Goal: Communication & Community: Answer question/provide support

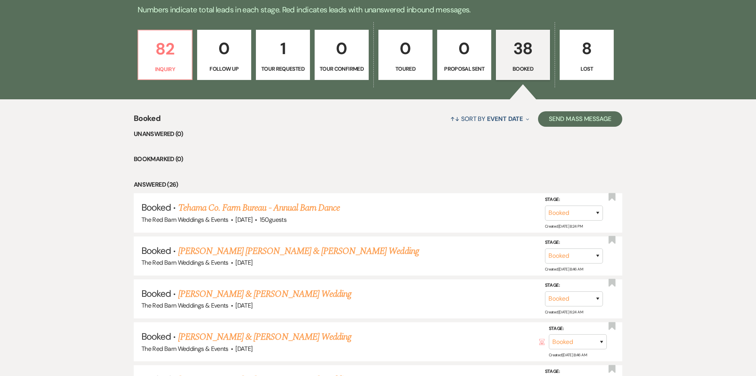
click at [526, 54] on p "38" at bounding box center [523, 49] width 44 height 26
click at [508, 65] on p "Booked" at bounding box center [523, 69] width 44 height 9
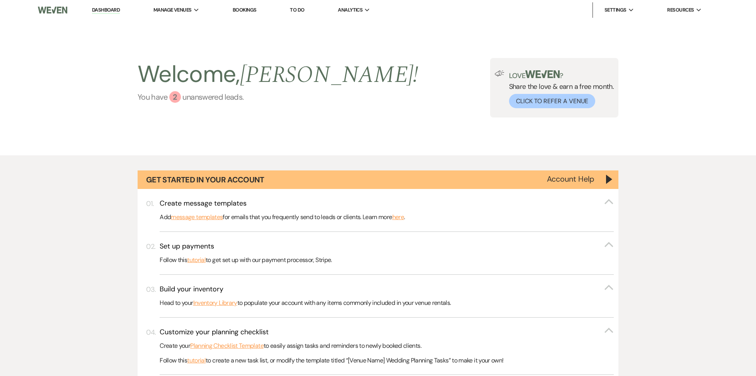
click at [172, 95] on div "2" at bounding box center [175, 97] width 12 height 12
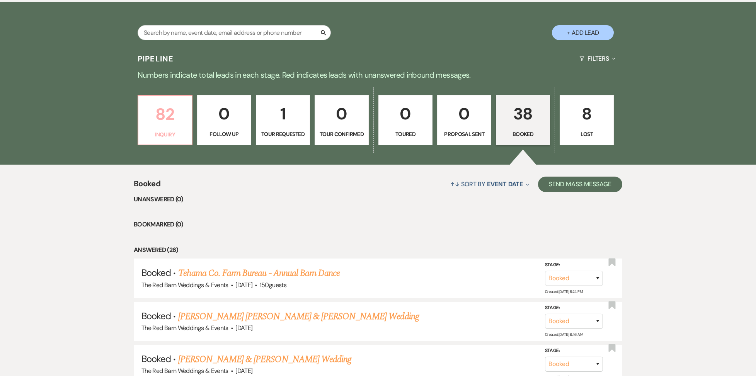
click at [172, 124] on p "82" at bounding box center [165, 114] width 44 height 26
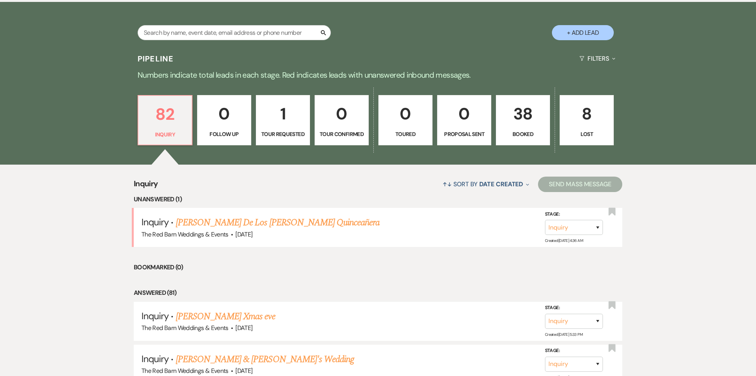
click at [521, 132] on p "Booked" at bounding box center [523, 134] width 44 height 9
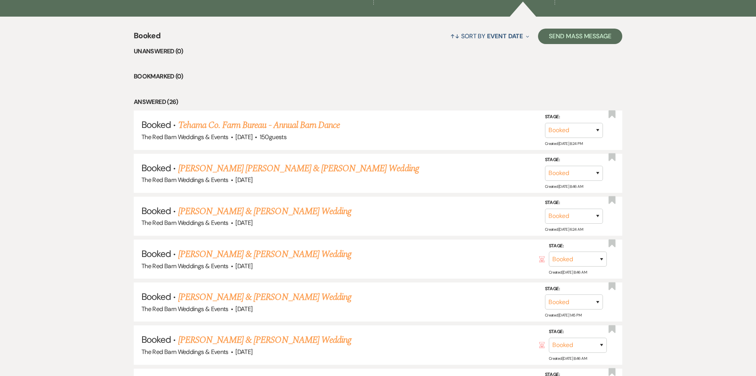
scroll to position [600, 0]
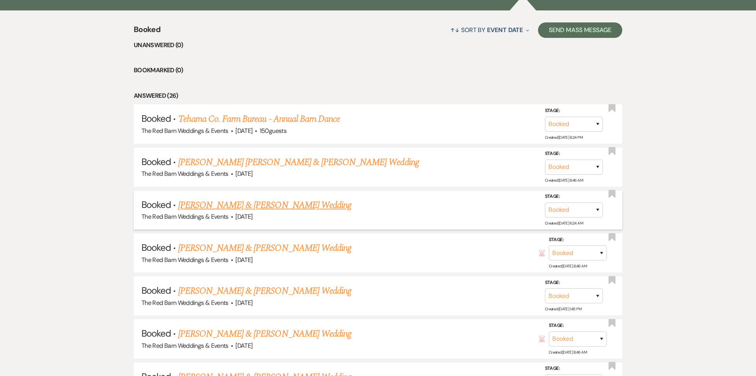
click at [291, 210] on link "[PERSON_NAME] & [PERSON_NAME] Wedding" at bounding box center [264, 205] width 173 height 14
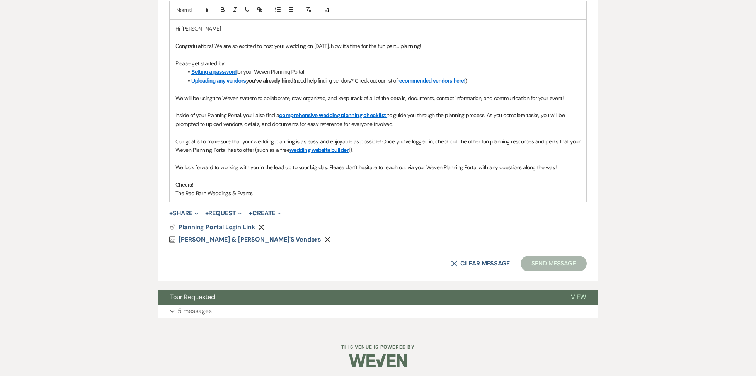
scroll to position [428, 0]
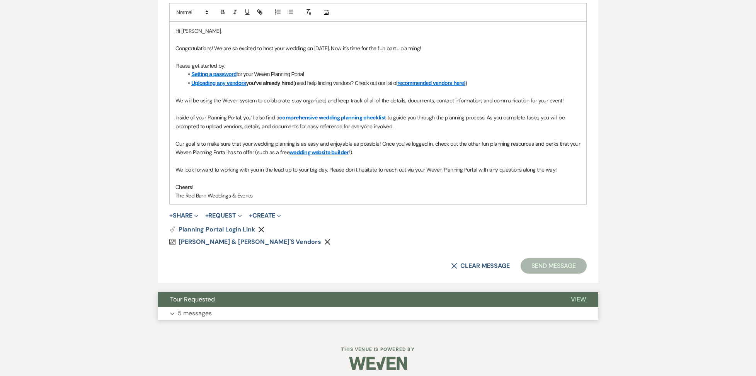
click at [219, 307] on button "Expand 5 messages" at bounding box center [378, 313] width 441 height 13
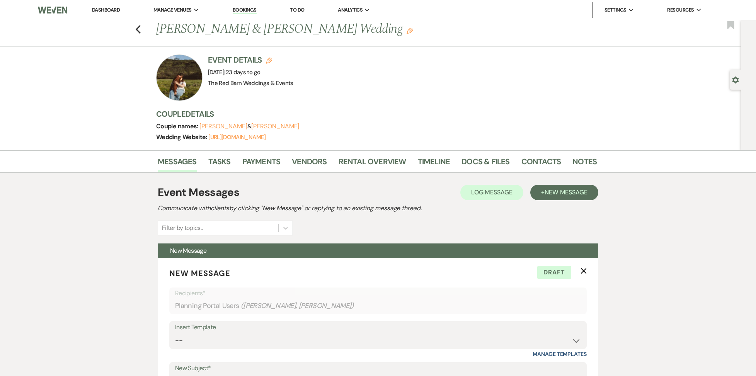
scroll to position [0, 0]
click at [585, 272] on use "button" at bounding box center [584, 271] width 6 height 6
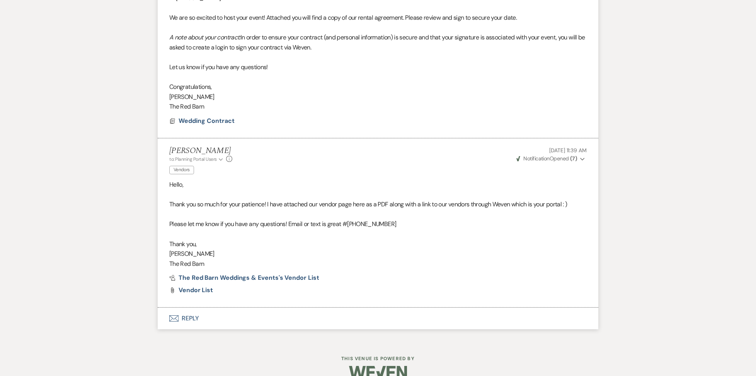
click at [211, 308] on button "Envelope Reply" at bounding box center [378, 319] width 441 height 22
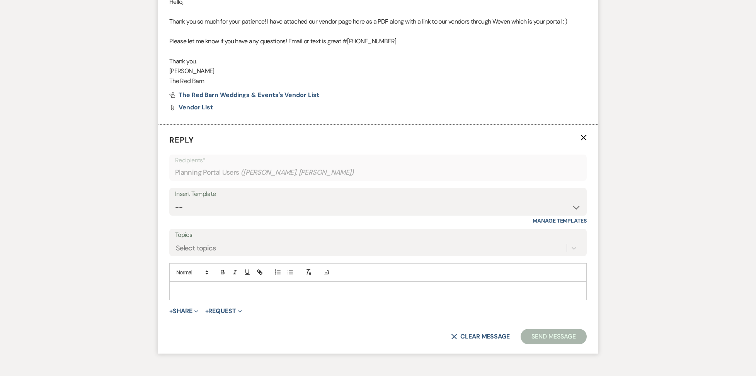
scroll to position [941, 0]
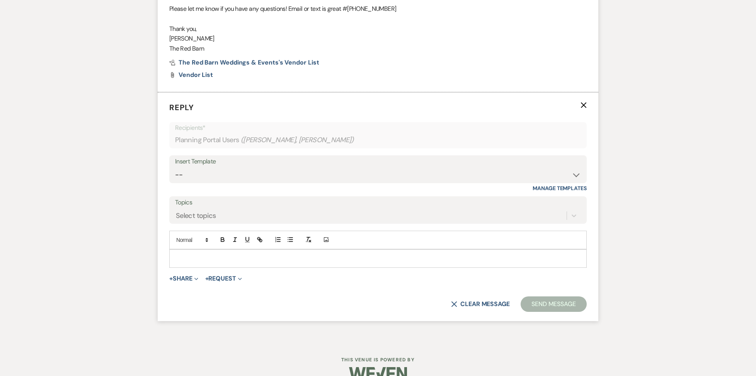
click at [213, 254] on p at bounding box center [377, 258] width 405 height 9
click at [212, 210] on div "Select topics" at bounding box center [196, 215] width 40 height 10
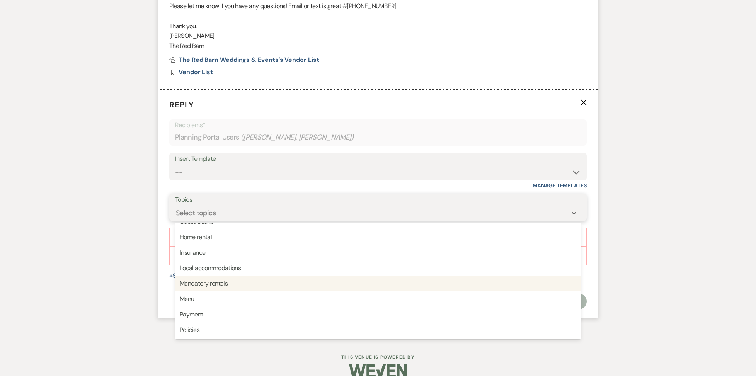
scroll to position [944, 0]
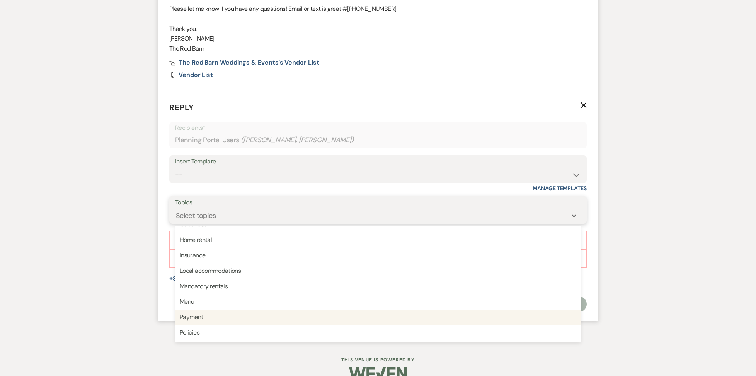
click at [218, 310] on div "Payment" at bounding box center [378, 317] width 406 height 15
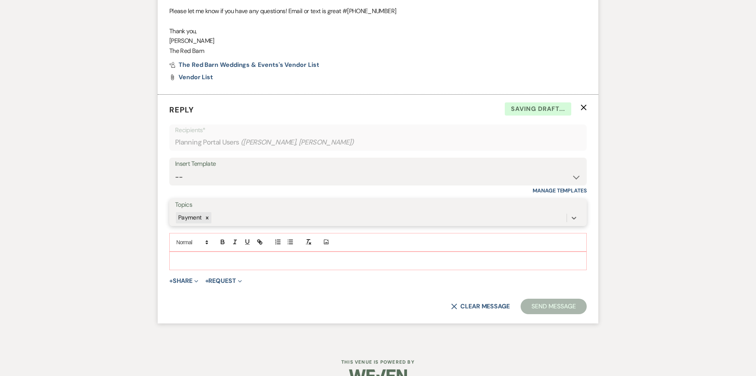
scroll to position [938, 0]
click at [199, 257] on p at bounding box center [377, 261] width 405 height 9
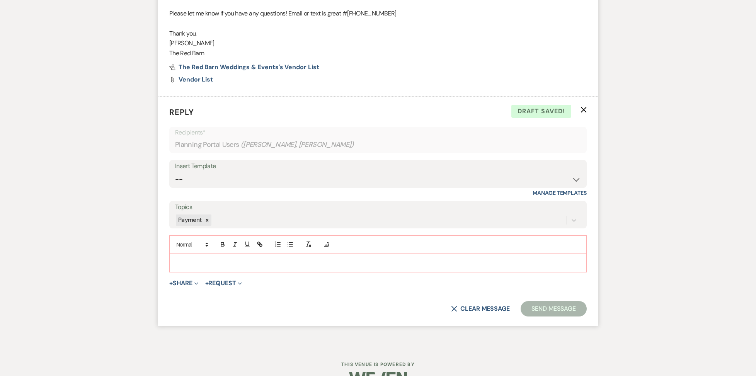
scroll to position [936, 0]
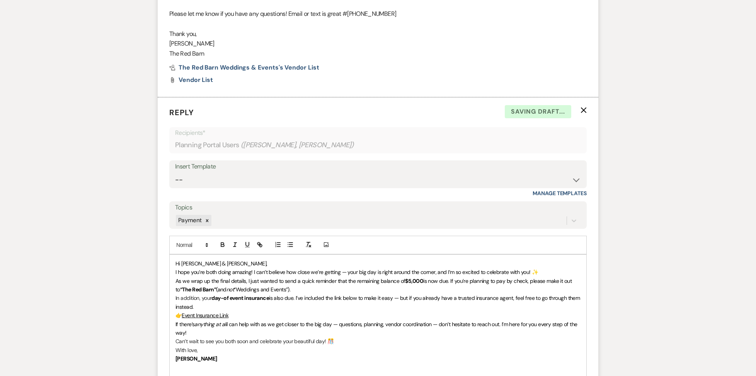
click at [249, 259] on p "Hi [PERSON_NAME] & [PERSON_NAME]," at bounding box center [377, 263] width 405 height 9
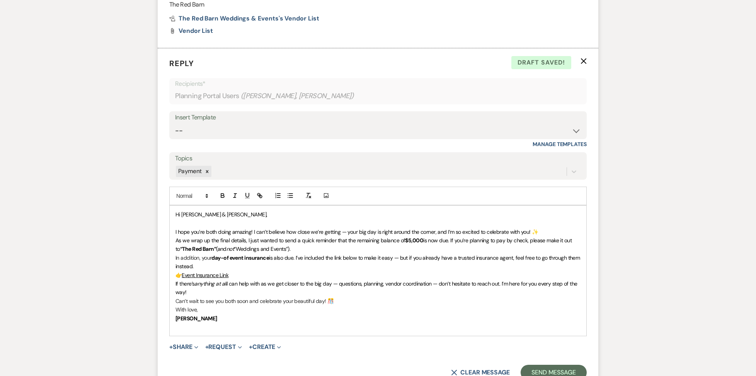
scroll to position [988, 0]
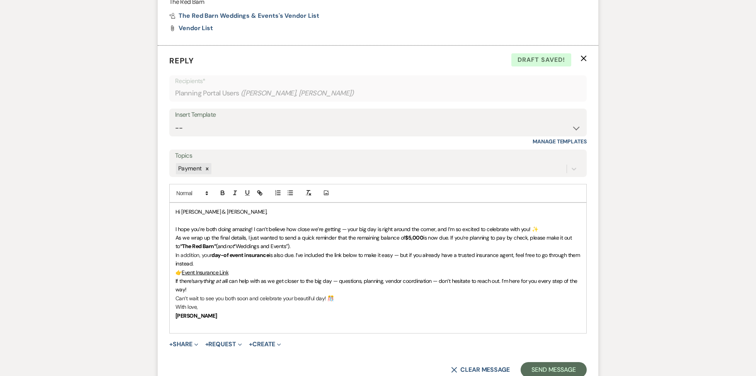
click at [180, 208] on span "Hi [PERSON_NAME] & [PERSON_NAME]," at bounding box center [221, 211] width 92 height 7
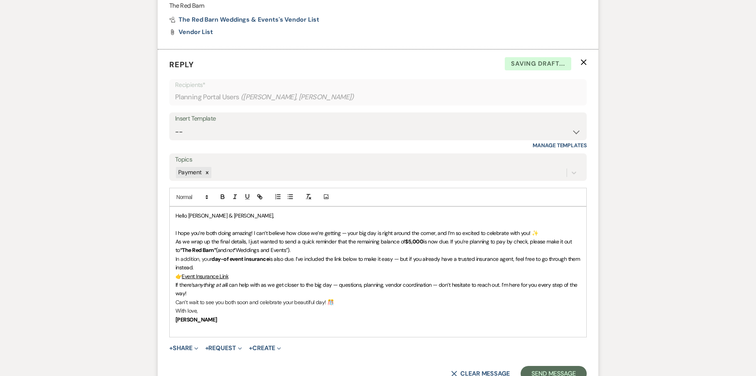
scroll to position [986, 0]
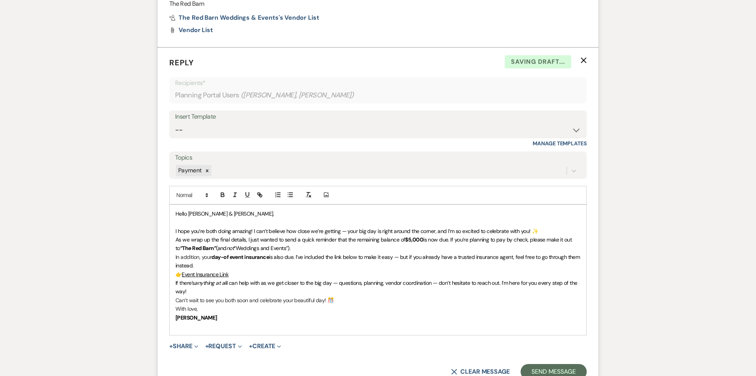
click at [545, 227] on p "I hope you’re both doing amazing! I can’t believe how close we’re getting — you…" at bounding box center [377, 231] width 405 height 9
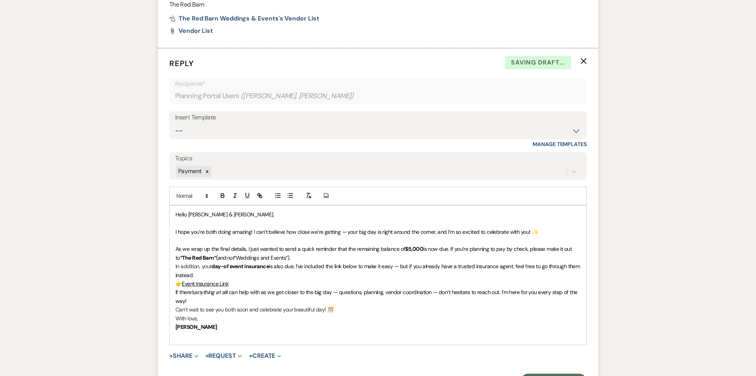
click at [307, 245] on p "As we wrap up the final details, I just wanted to send a quick reminder that th…" at bounding box center [377, 253] width 405 height 17
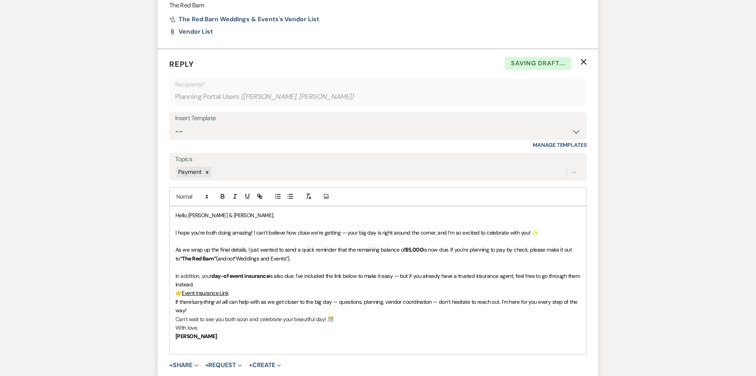
click at [233, 272] on p "In addition, your day-of event insurance is also due. I’ve included the link be…" at bounding box center [377, 280] width 405 height 17
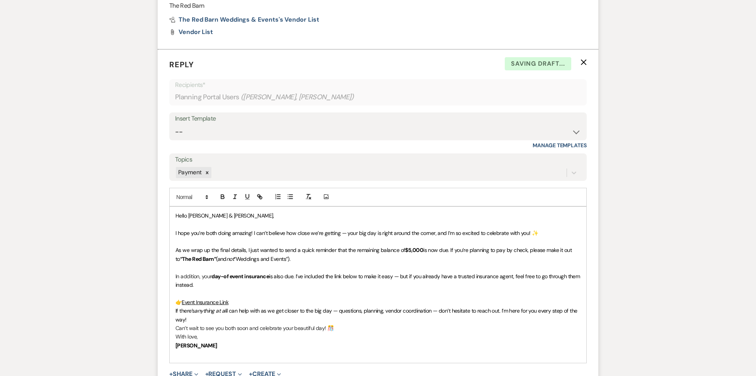
click at [236, 298] on p "👉 Event Insurance Link" at bounding box center [377, 302] width 405 height 9
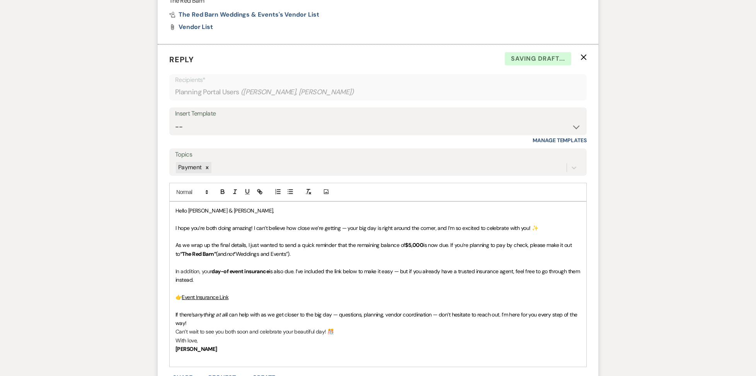
click at [222, 310] on p "If there’s anything at all I can help with as we get closer to the big day — qu…" at bounding box center [377, 318] width 405 height 17
click at [203, 354] on p "[PERSON_NAME]" at bounding box center [377, 358] width 405 height 9
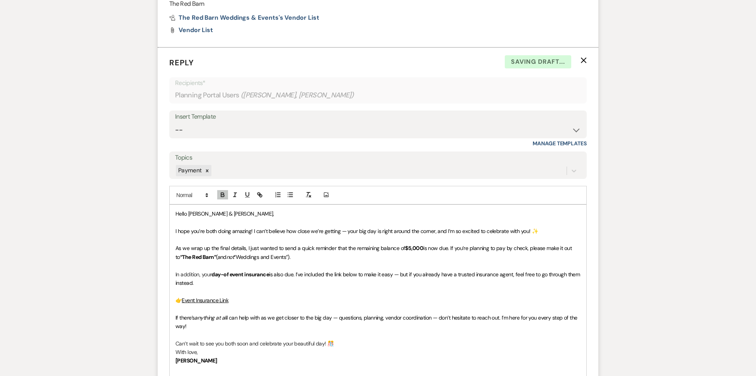
scroll to position [987, 0]
click at [238, 295] on p "👉 Event Insurance Link" at bounding box center [377, 299] width 405 height 9
click at [219, 295] on p "👉" at bounding box center [377, 299] width 405 height 9
click at [439, 313] on span "I can help with as we get closer to the big day — questions, planning, vendor c…" at bounding box center [376, 320] width 403 height 15
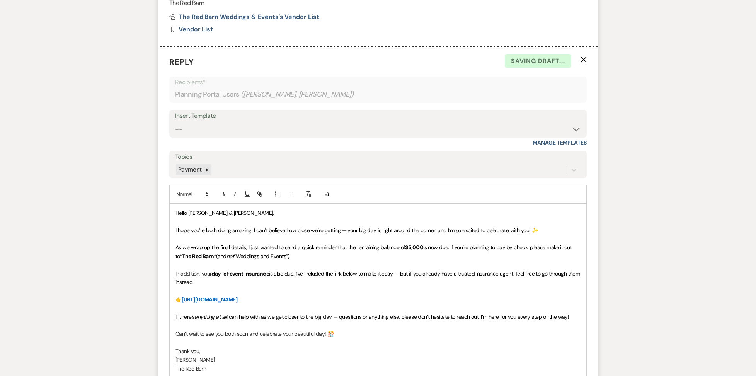
drag, startPoint x: 339, startPoint y: 299, endPoint x: 346, endPoint y: 299, distance: 7.7
click at [339, 313] on span "I can help with as we get closer to the big day — questions or anything else, p…" at bounding box center [398, 316] width 342 height 7
drag, startPoint x: 569, startPoint y: 300, endPoint x: 336, endPoint y: 301, distance: 233.5
click at [336, 313] on p "If there’s anything at all I can help with as we get closer to the big day! que…" at bounding box center [377, 317] width 405 height 9
click at [347, 227] on span "I hope you’re both doing amazing! I can’t believe how close we’re getting — you…" at bounding box center [356, 230] width 363 height 7
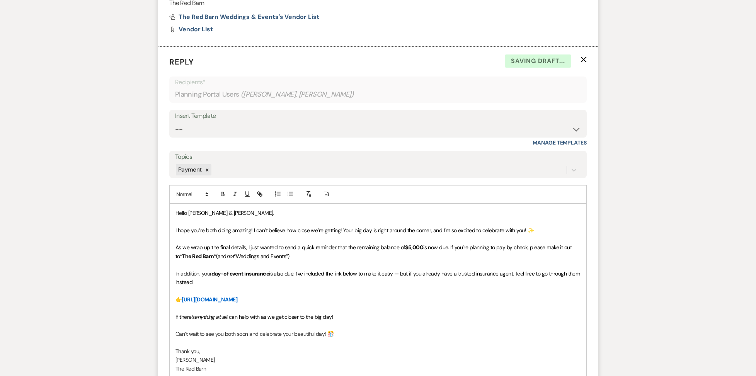
click at [254, 227] on span "I hope you’re both doing amazing! I can’t believe how close we’re getting! Your…" at bounding box center [354, 230] width 358 height 7
click at [359, 286] on p at bounding box center [377, 290] width 405 height 9
click at [401, 270] on span "is also due. I’ve included the link below to make it easy — but if you already …" at bounding box center [378, 277] width 406 height 15
click at [406, 286] on p at bounding box center [377, 290] width 405 height 9
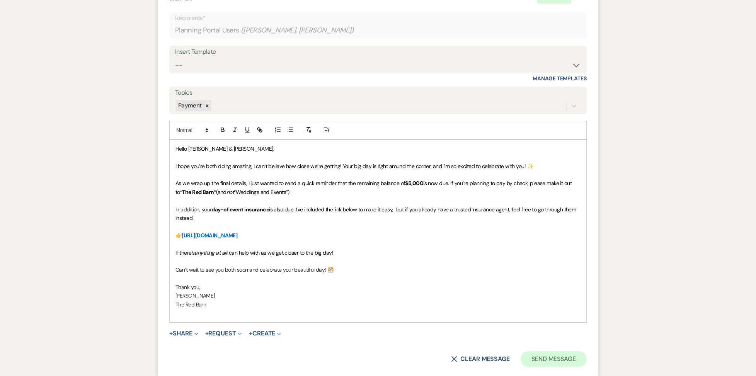
scroll to position [1053, 0]
click at [553, 350] on button "Send Message" at bounding box center [554, 357] width 66 height 15
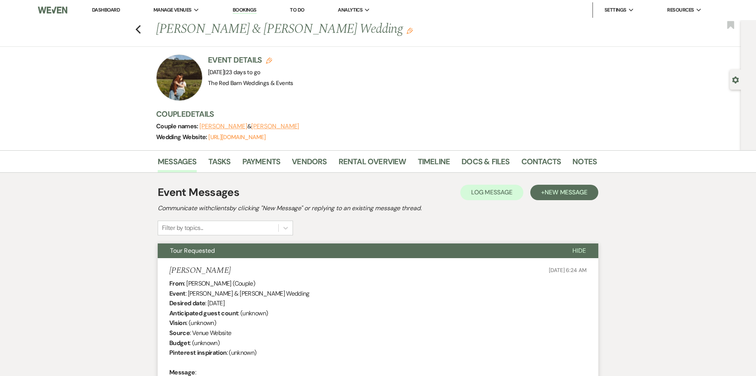
scroll to position [0, 0]
click at [139, 29] on icon "Previous" at bounding box center [138, 29] width 6 height 9
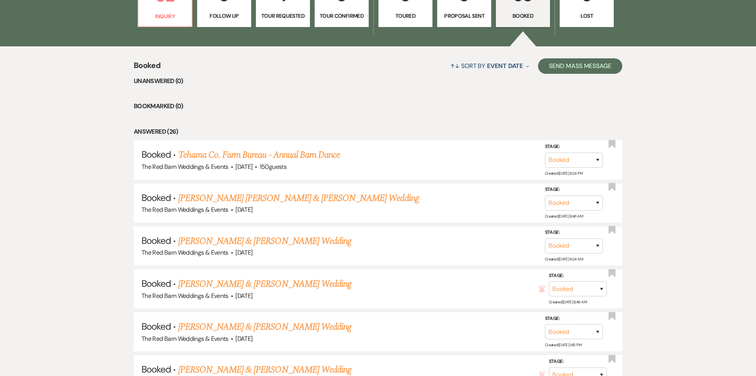
click at [511, 17] on p "Booked" at bounding box center [523, 16] width 44 height 9
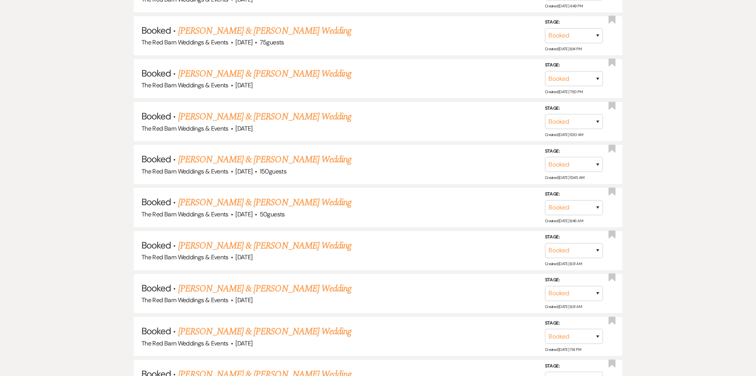
scroll to position [1203, 0]
click at [82, 43] on div "Booked ↑↓ Sort By Event Date Expand Send Mass Message Unanswered (0) Bookmarked…" at bounding box center [378, 288] width 756 height 1762
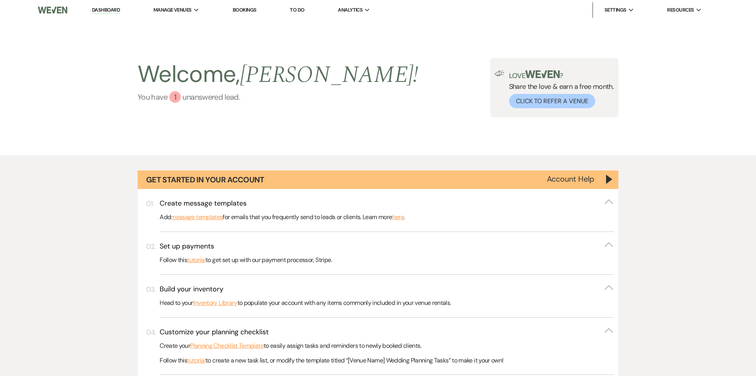
scroll to position [0, 0]
click at [178, 94] on div "1" at bounding box center [175, 97] width 12 height 12
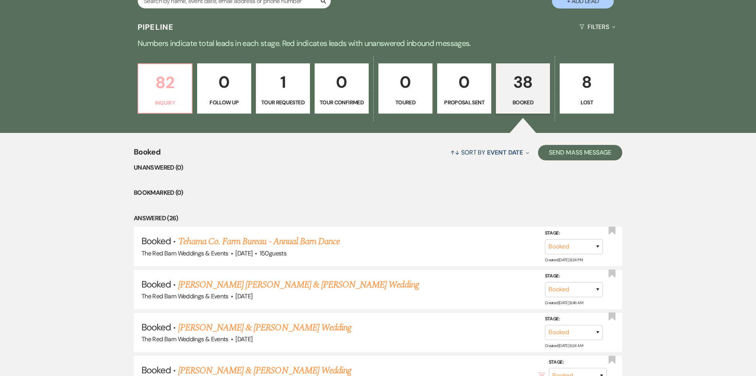
click at [169, 77] on p "82" at bounding box center [165, 83] width 44 height 26
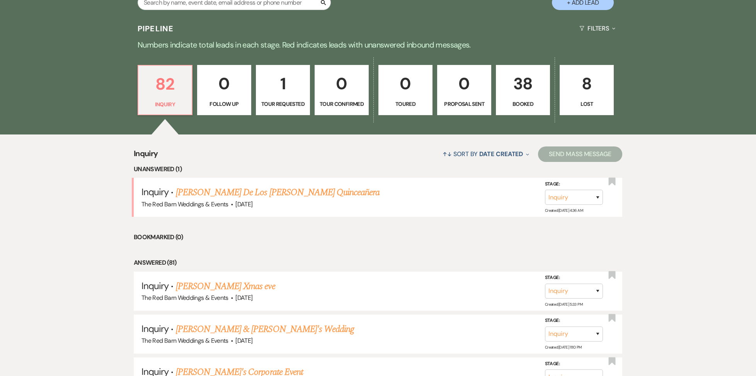
scroll to position [474, 0]
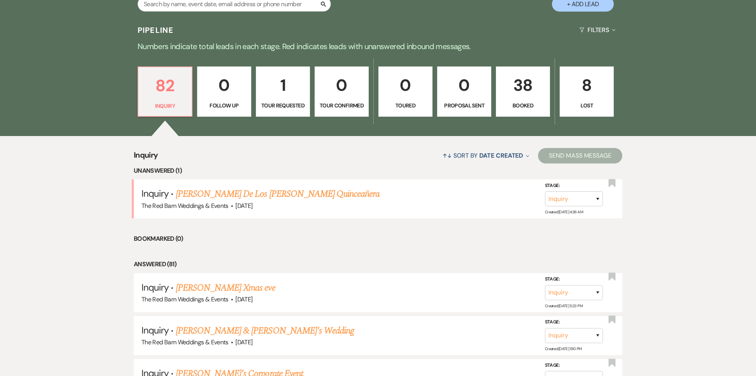
click at [505, 98] on link "38 Booked" at bounding box center [523, 91] width 54 height 50
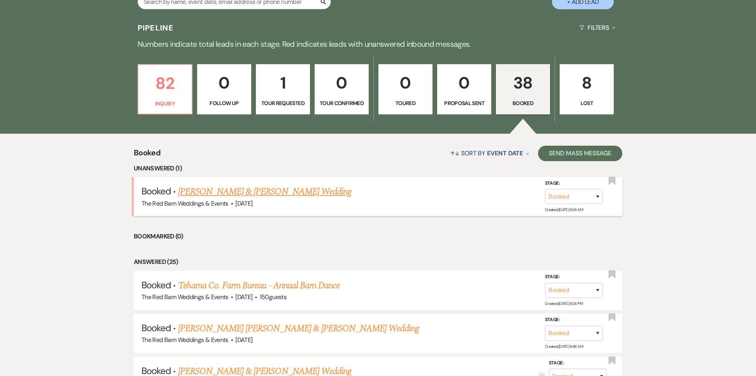
scroll to position [477, 0]
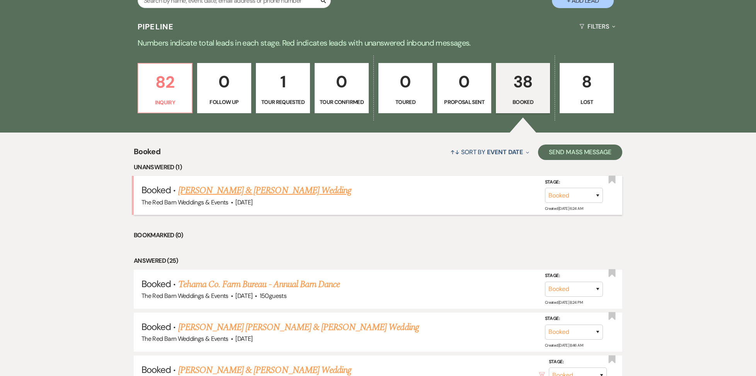
click at [312, 197] on link "[PERSON_NAME] & [PERSON_NAME] Wedding" at bounding box center [264, 191] width 173 height 14
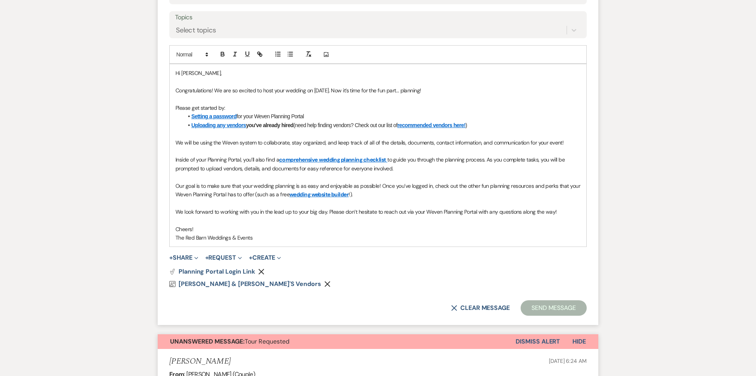
scroll to position [405, 0]
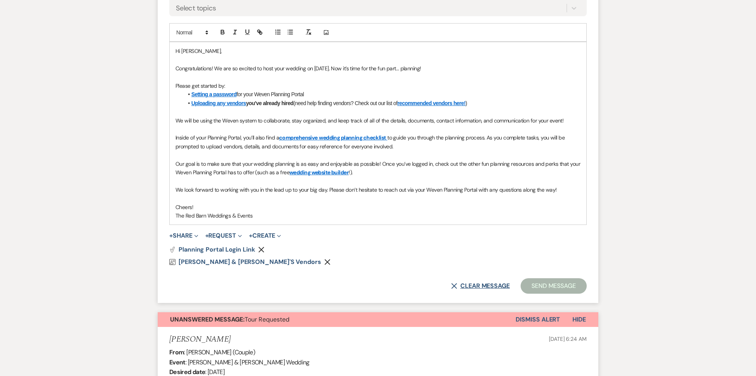
click at [475, 285] on div "X Clear message Send Message" at bounding box center [377, 285] width 417 height 15
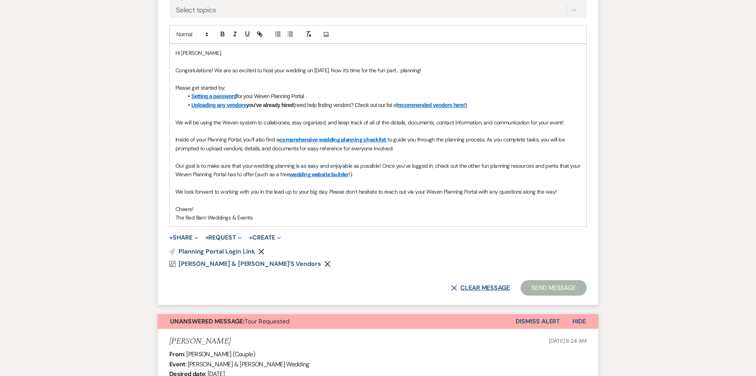
click at [475, 285] on button "X Clear message" at bounding box center [480, 288] width 59 height 6
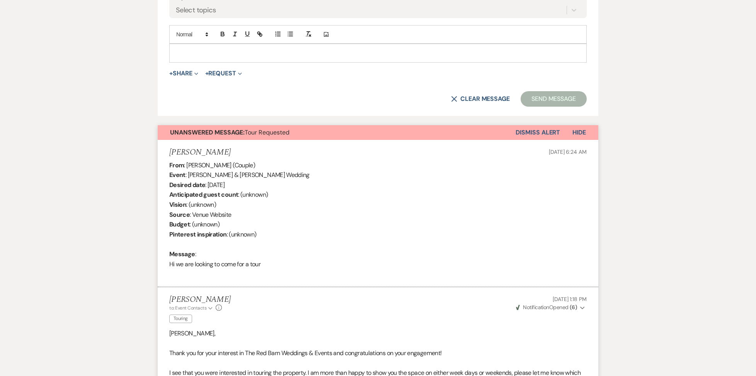
scroll to position [406, 0]
click at [433, 199] on div "From : [PERSON_NAME] (Couple) Event : [PERSON_NAME] & [PERSON_NAME] Wedding Des…" at bounding box center [377, 219] width 417 height 119
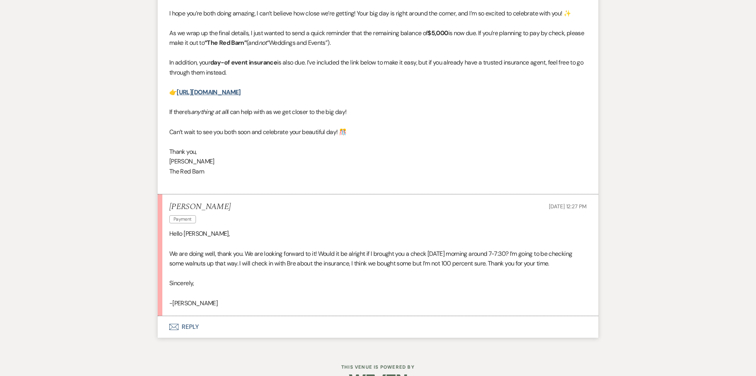
scroll to position [1373, 0]
click at [187, 317] on button "Envelope Reply" at bounding box center [378, 328] width 441 height 22
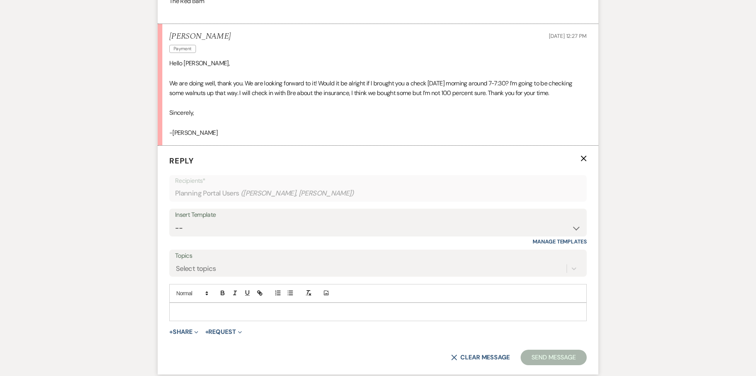
scroll to position [1546, 0]
click at [191, 307] on p at bounding box center [377, 311] width 405 height 9
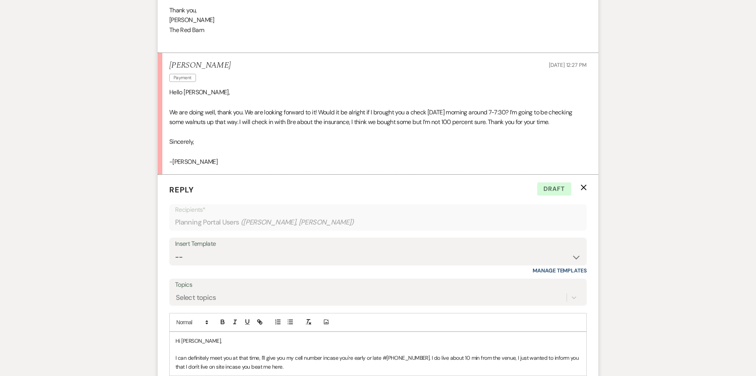
scroll to position [1516, 0]
click at [381, 354] on p "I can definitely meet you at that time, I'll give you my cell number incase you…" at bounding box center [377, 362] width 405 height 17
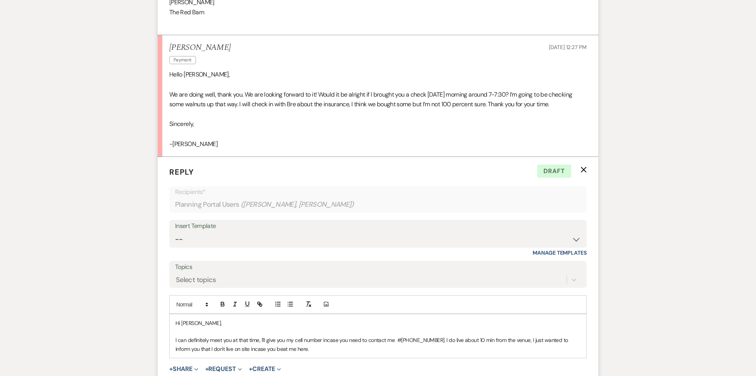
scroll to position [1533, 0]
click at [310, 336] on p "I can definitely meet you at that time, I'll give you my cell number incase you…" at bounding box center [377, 344] width 405 height 17
click at [260, 336] on p "I can definitely meet you at that time, I'll give you my cell number incase you…" at bounding box center [377, 344] width 405 height 17
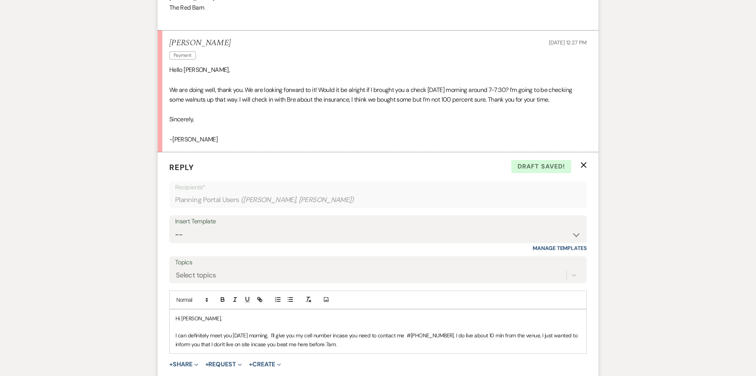
drag, startPoint x: 345, startPoint y: 320, endPoint x: 350, endPoint y: 322, distance: 5.2
click at [346, 331] on p "I can definitely meet you [DATE] morning, I'll give you my cell number incase y…" at bounding box center [377, 339] width 405 height 17
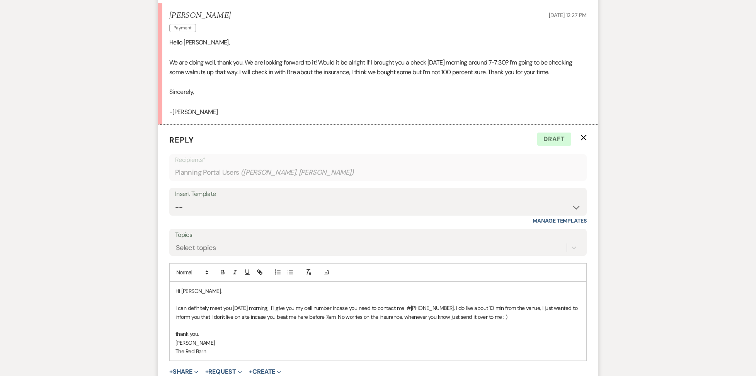
scroll to position [1566, 0]
click at [177, 330] on p "thank you," at bounding box center [377, 334] width 405 height 9
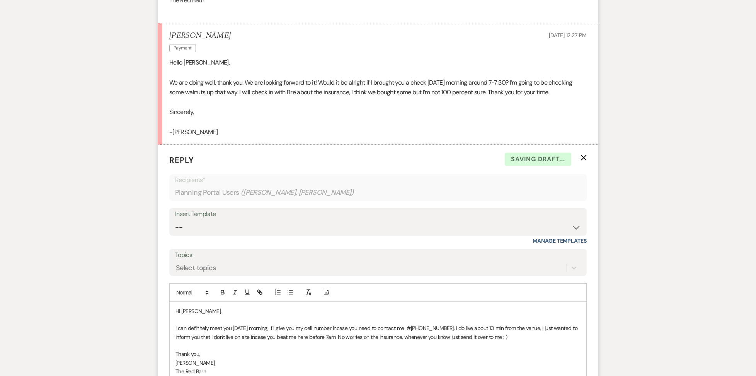
scroll to position [1542, 0]
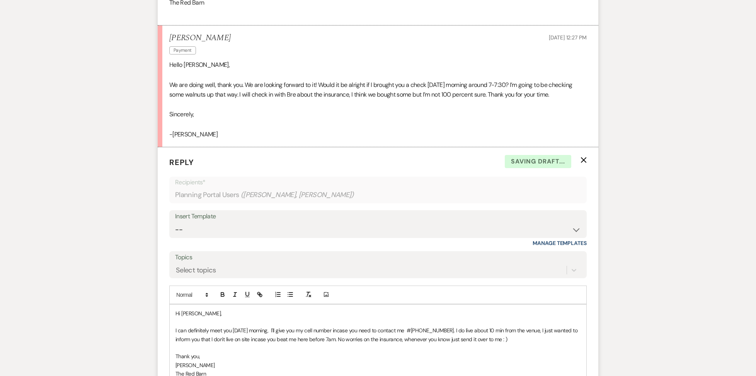
click at [275, 352] on p "Thank you," at bounding box center [377, 356] width 405 height 9
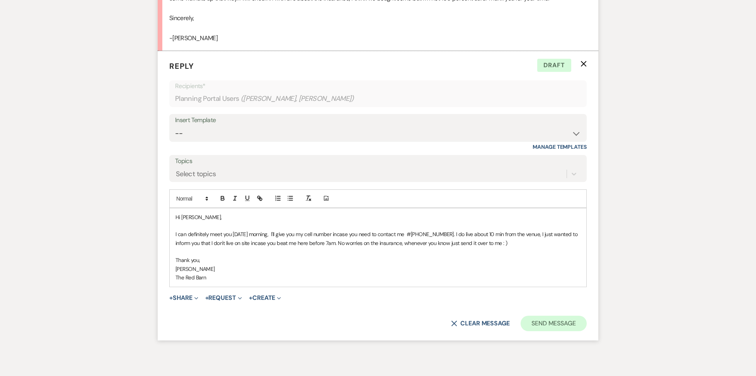
scroll to position [1640, 0]
click at [550, 315] on button "Send Message" at bounding box center [554, 322] width 66 height 15
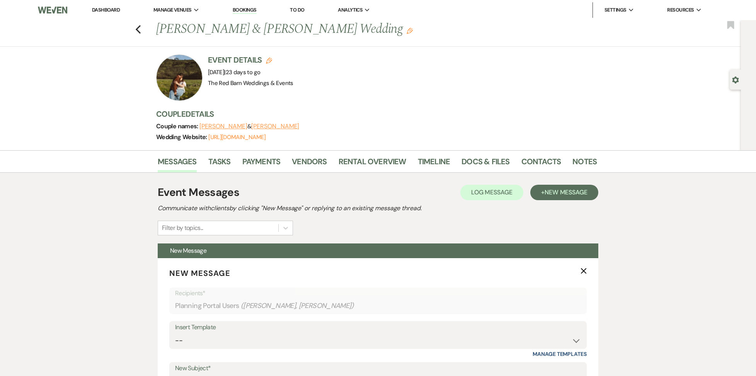
scroll to position [0, 0]
click at [98, 11] on link "Dashboard" at bounding box center [106, 10] width 28 height 7
